Goal: Use online tool/utility: Utilize a website feature to perform a specific function

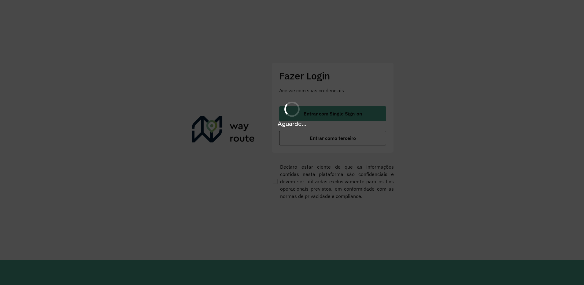
click at [339, 111] on div "Aguarde..." at bounding box center [292, 114] width 584 height 29
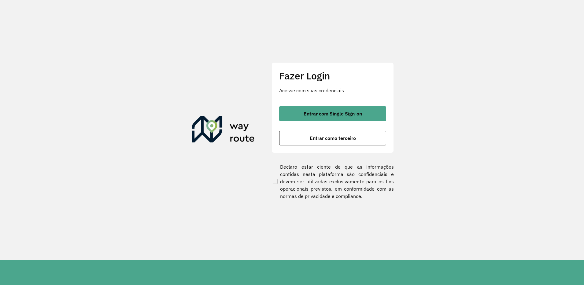
click at [339, 111] on span "Entrar com Single Sign-on" at bounding box center [333, 113] width 58 height 5
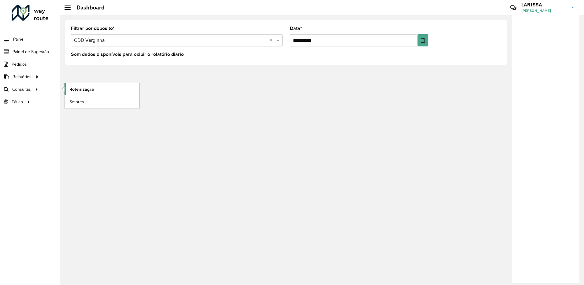
click at [76, 94] on link "Roteirização" at bounding box center [102, 89] width 75 height 12
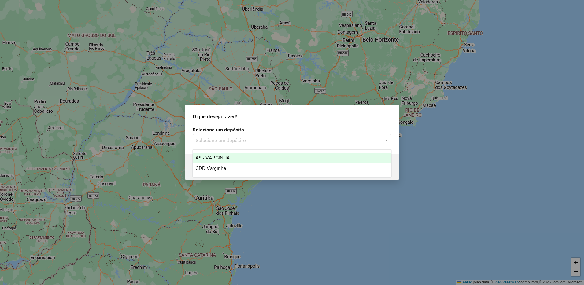
click at [231, 143] on input "text" at bounding box center [286, 140] width 180 height 7
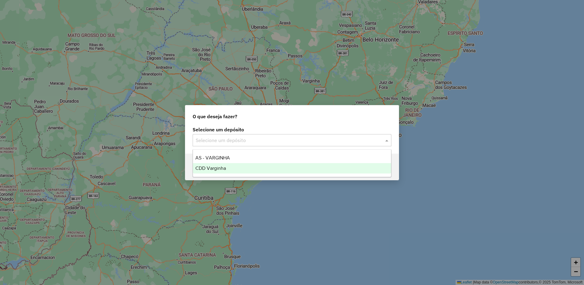
click at [220, 166] on span "CDD Varginha" at bounding box center [210, 168] width 31 height 5
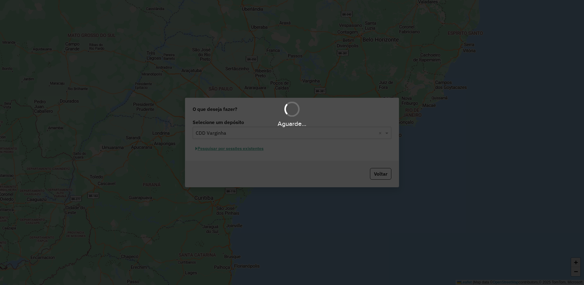
click at [261, 151] on div "Aguarde..." at bounding box center [292, 142] width 584 height 285
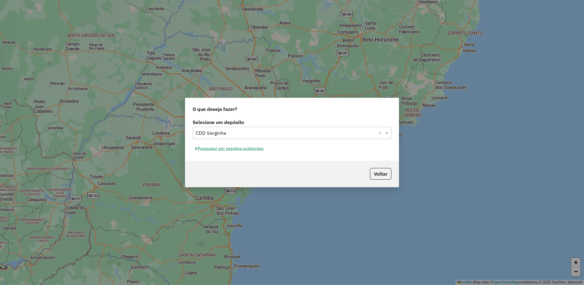
click at [236, 147] on button "Pesquisar por sessões existentes" at bounding box center [230, 148] width 74 height 9
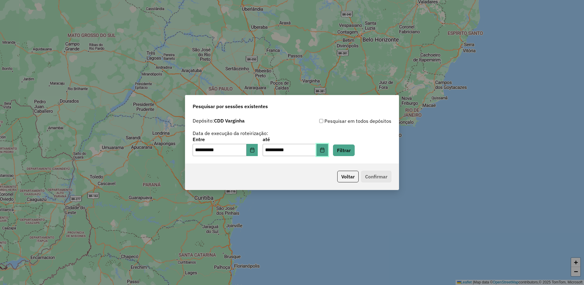
click at [325, 151] on icon "Choose Date" at bounding box center [322, 150] width 5 height 5
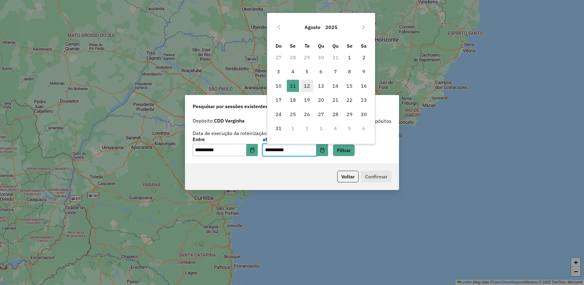
click at [303, 89] on span "12" at bounding box center [307, 86] width 12 height 12
type input "**********"
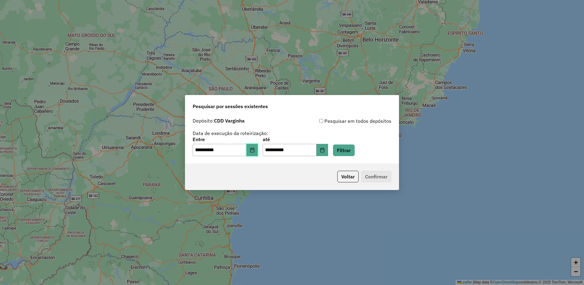
click at [252, 147] on button "Choose Date" at bounding box center [253, 150] width 12 height 12
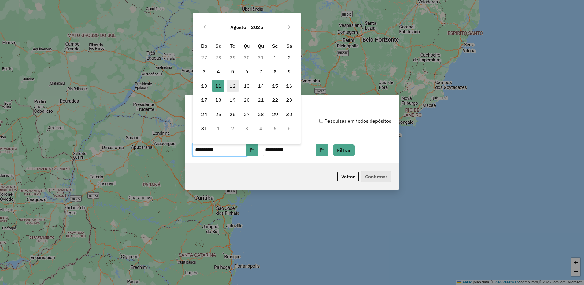
click at [230, 88] on span "12" at bounding box center [233, 86] width 12 height 12
type input "**********"
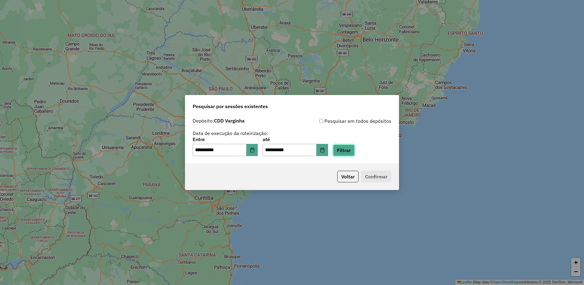
click at [355, 152] on button "Filtrar" at bounding box center [344, 151] width 22 height 12
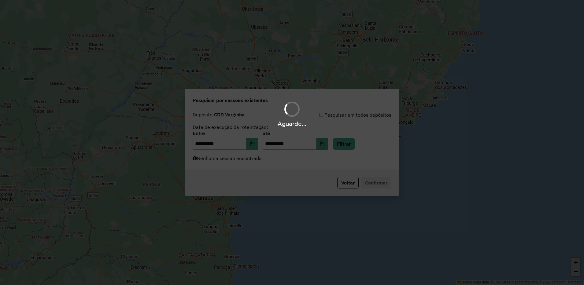
click at [239, 165] on div "Aguarde..." at bounding box center [292, 142] width 584 height 285
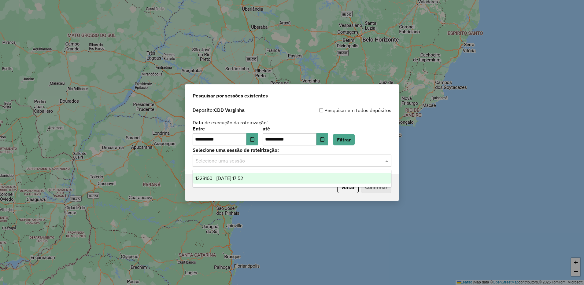
click at [278, 166] on div "Selecione uma sessão" at bounding box center [292, 161] width 199 height 12
click at [275, 176] on div "1228160 - [DATE] 17:52" at bounding box center [292, 178] width 198 height 10
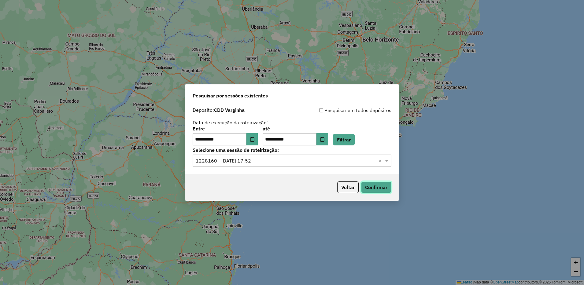
click at [378, 186] on button "Confirmar" at bounding box center [376, 188] width 30 height 12
